Goal: Check status: Check status

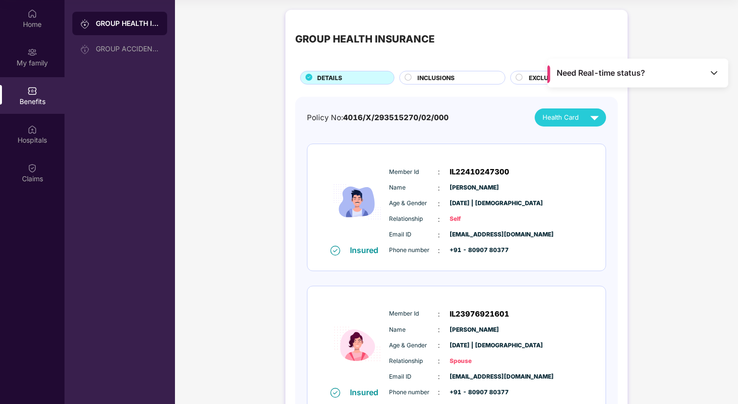
scroll to position [167, 0]
click at [700, 63] on div "Need Real-time status?" at bounding box center [637, 73] width 181 height 29
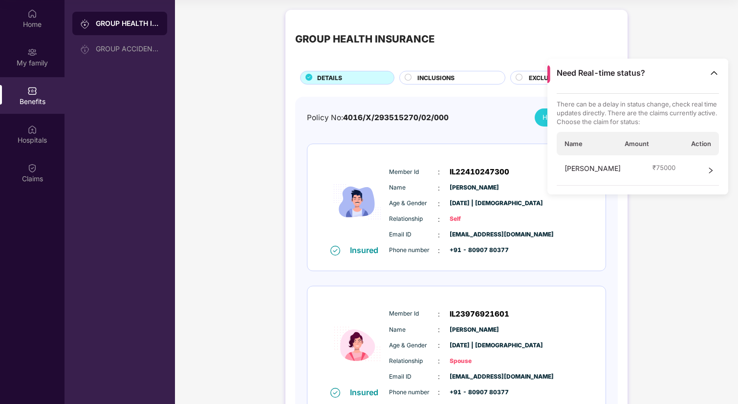
click at [703, 171] on div "[PERSON_NAME] ₹ 75000" at bounding box center [637, 170] width 163 height 30
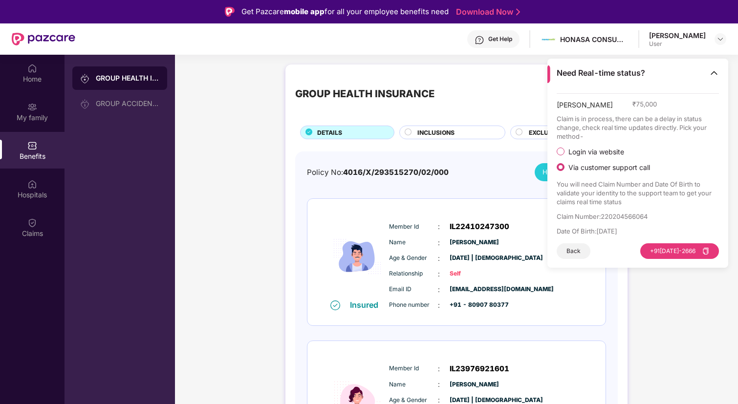
click at [594, 147] on label "Login via website" at bounding box center [635, 152] width 159 height 10
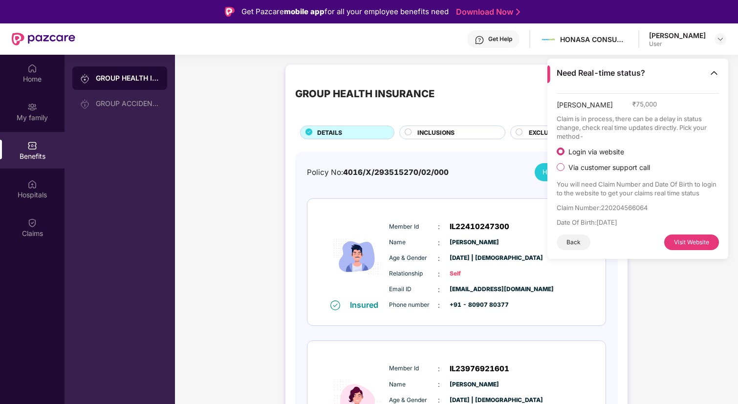
click at [568, 241] on button "Back" at bounding box center [573, 242] width 34 height 16
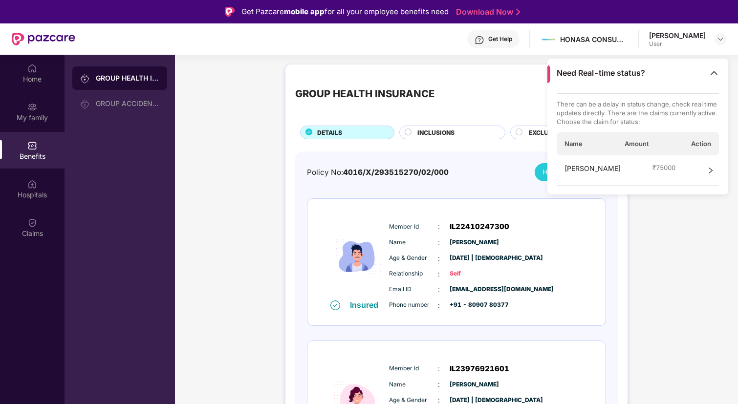
click at [706, 139] on span "Action" at bounding box center [701, 143] width 20 height 9
click at [715, 178] on div "Anju Mishra ₹ 75000" at bounding box center [637, 170] width 163 height 30
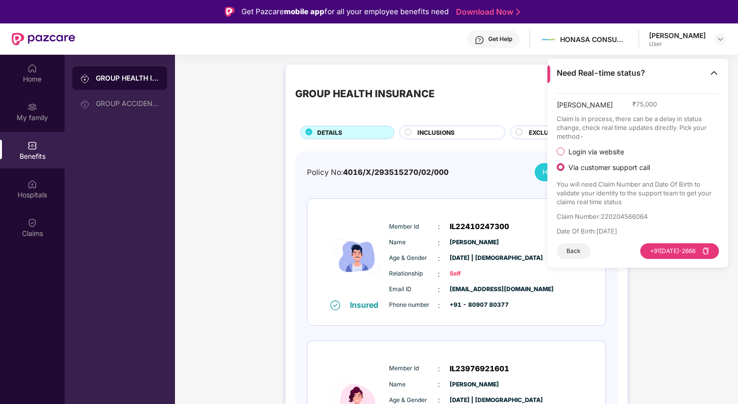
click at [720, 71] on div "Need Real-time status?" at bounding box center [637, 73] width 181 height 29
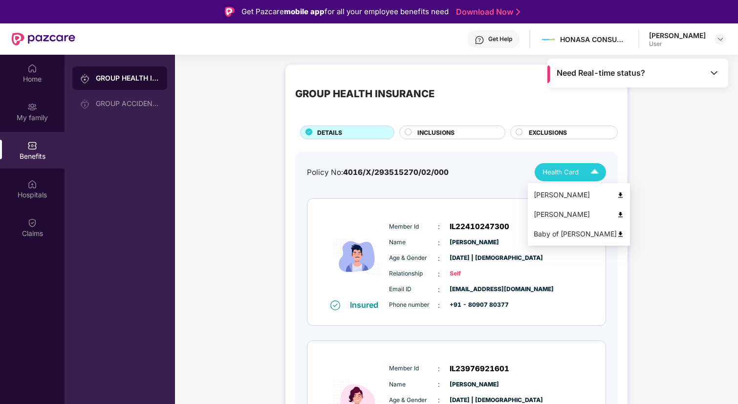
click at [590, 180] on img at bounding box center [594, 172] width 17 height 17
click at [589, 231] on div "Baby of [PERSON_NAME]" at bounding box center [578, 234] width 90 height 11
